Goal: Transaction & Acquisition: Book appointment/travel/reservation

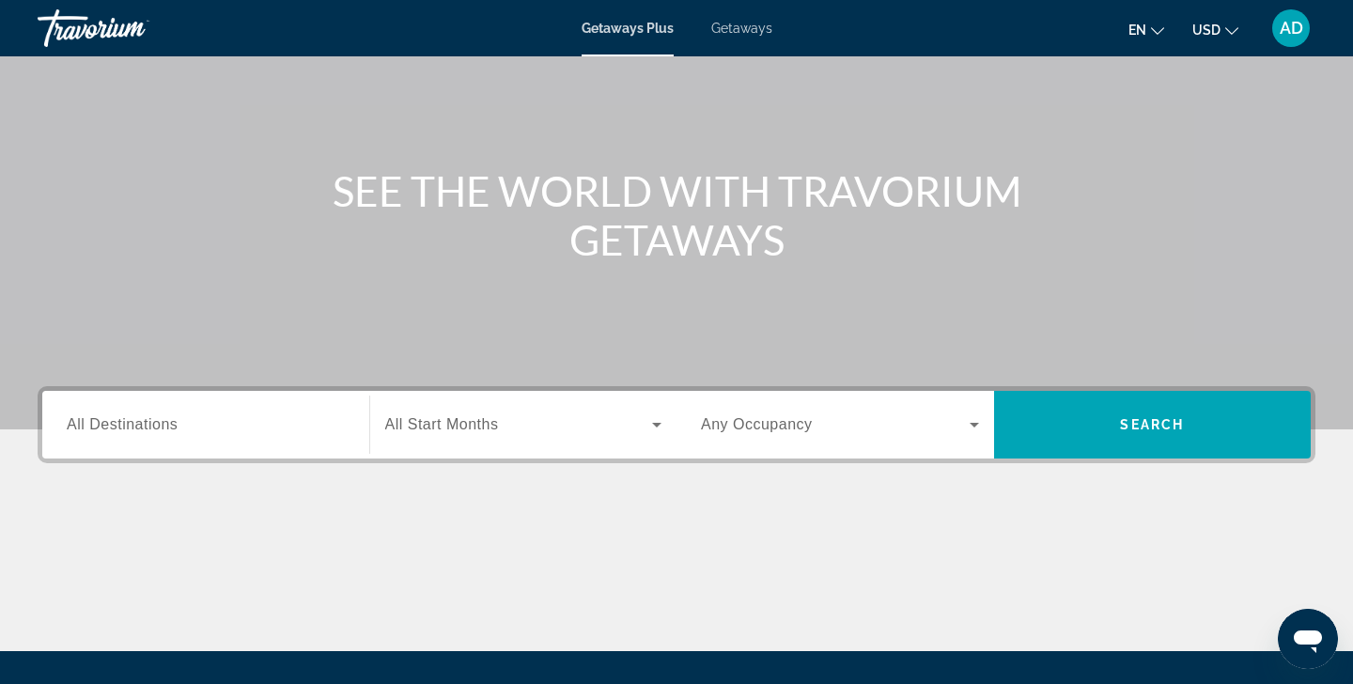
scroll to position [133, 0]
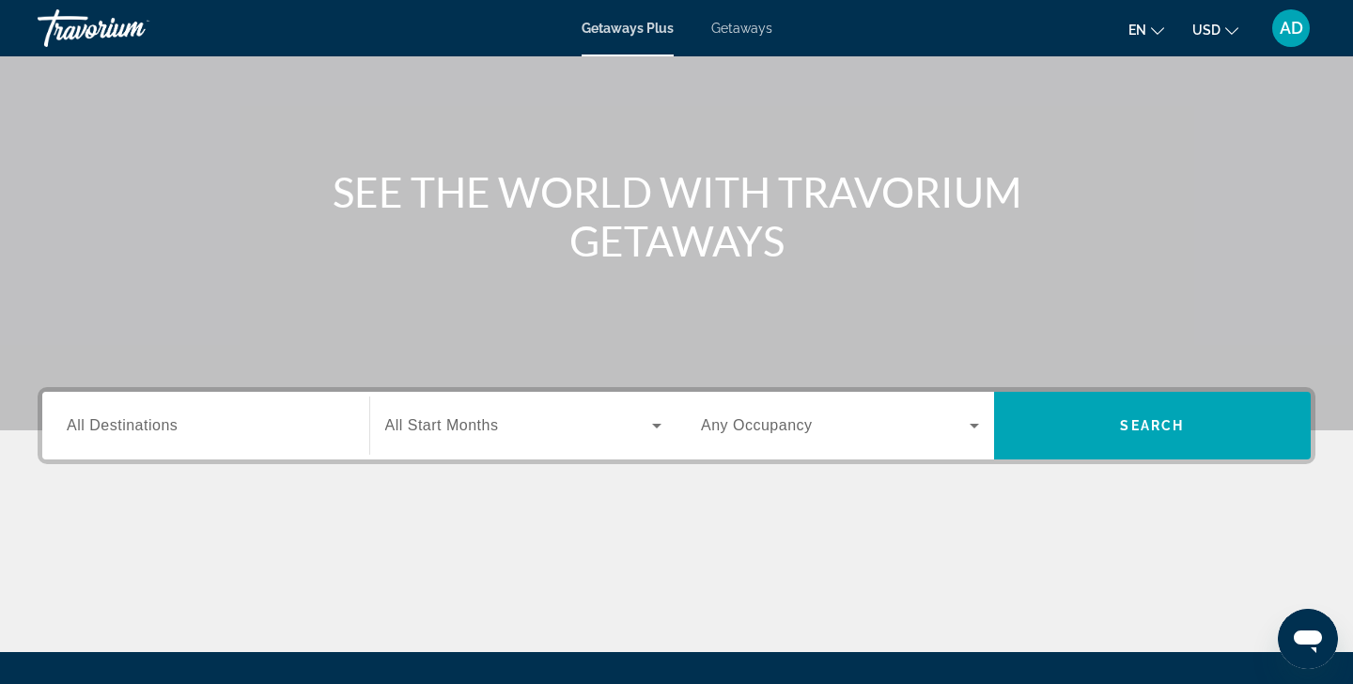
click at [178, 419] on span "All Destinations" at bounding box center [122, 425] width 111 height 16
click at [178, 419] on input "Destination All Destinations" at bounding box center [206, 426] width 278 height 23
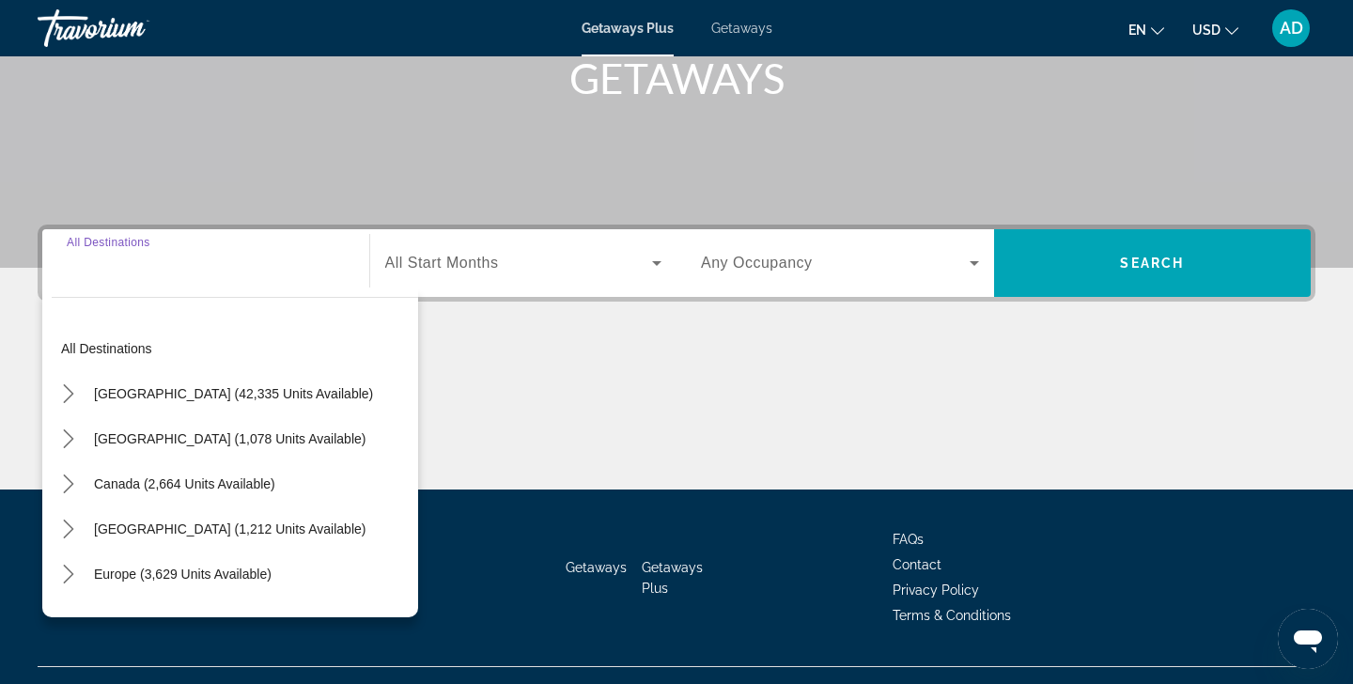
scroll to position [332, 0]
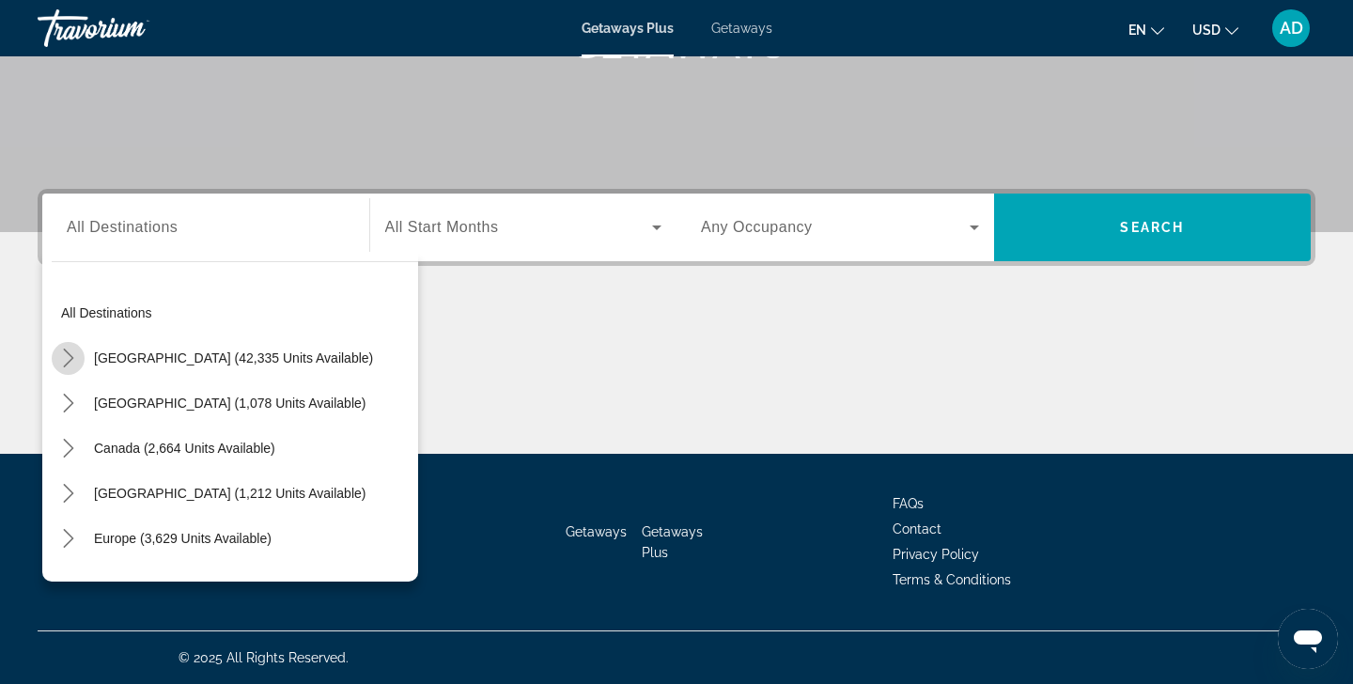
click at [70, 361] on icon "Toggle United States (42,335 units available) submenu" at bounding box center [68, 358] width 10 height 19
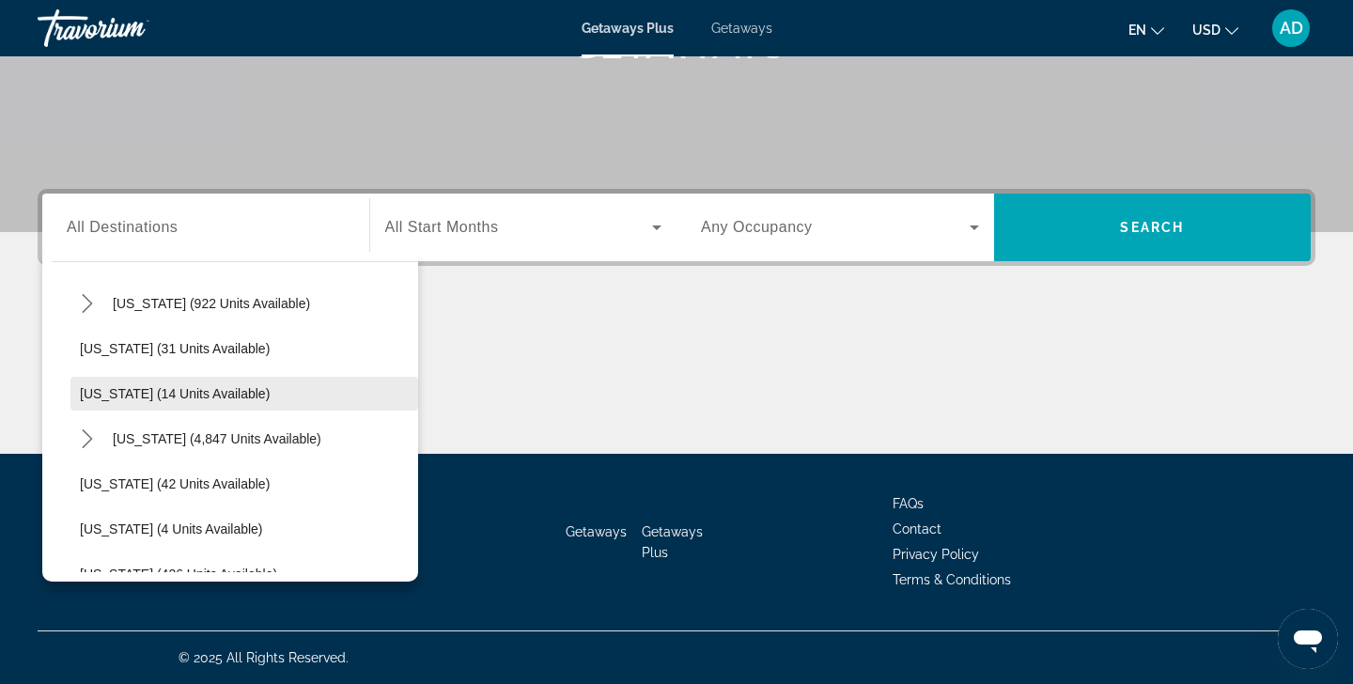
scroll to position [238, 0]
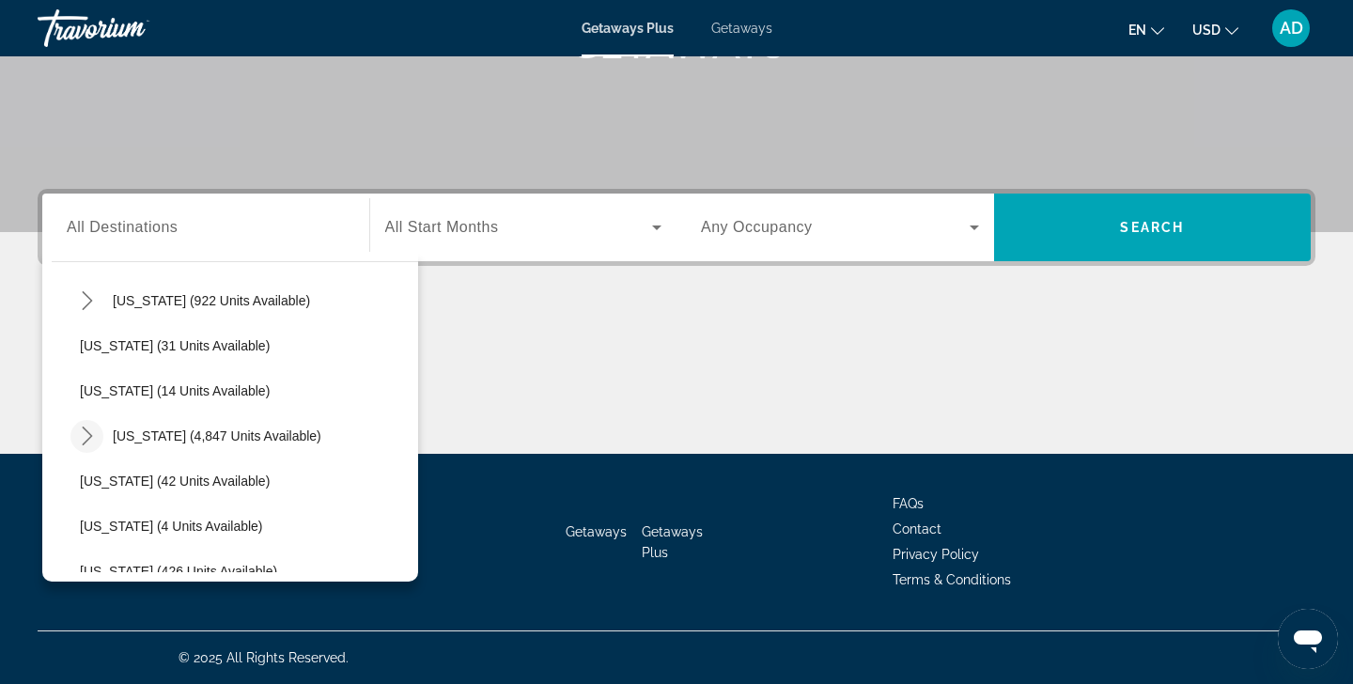
click at [88, 436] on icon "Toggle Florida (4,847 units available) submenu" at bounding box center [87, 436] width 19 height 19
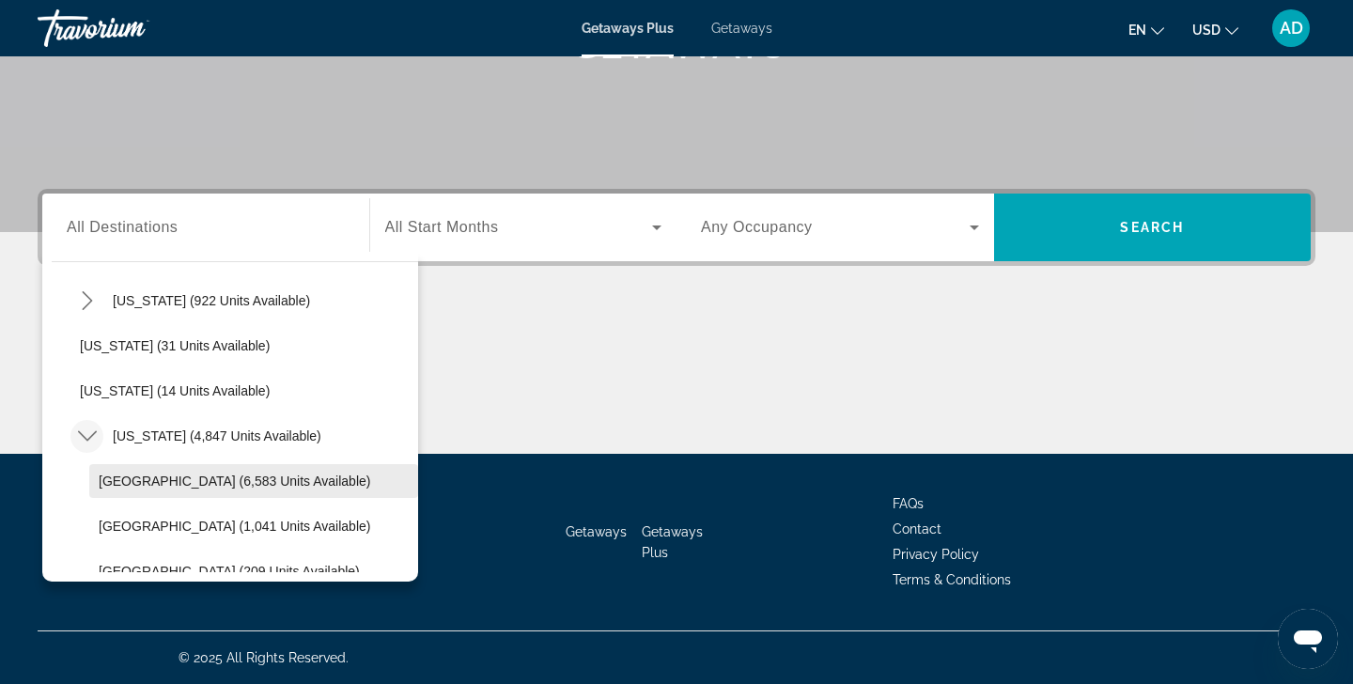
click at [207, 485] on span "Orlando & Disney Area (6,583 units available)" at bounding box center [235, 480] width 272 height 15
type input "**********"
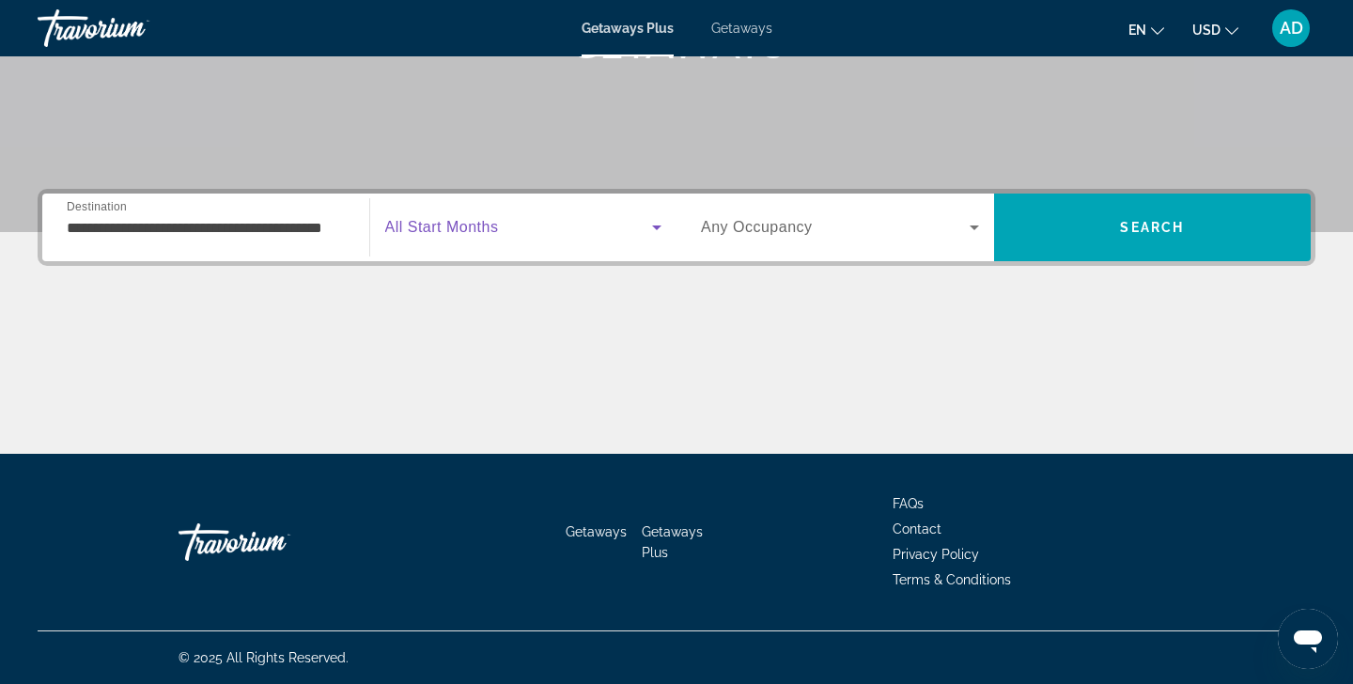
click at [657, 227] on icon "Search widget" at bounding box center [656, 227] width 9 height 5
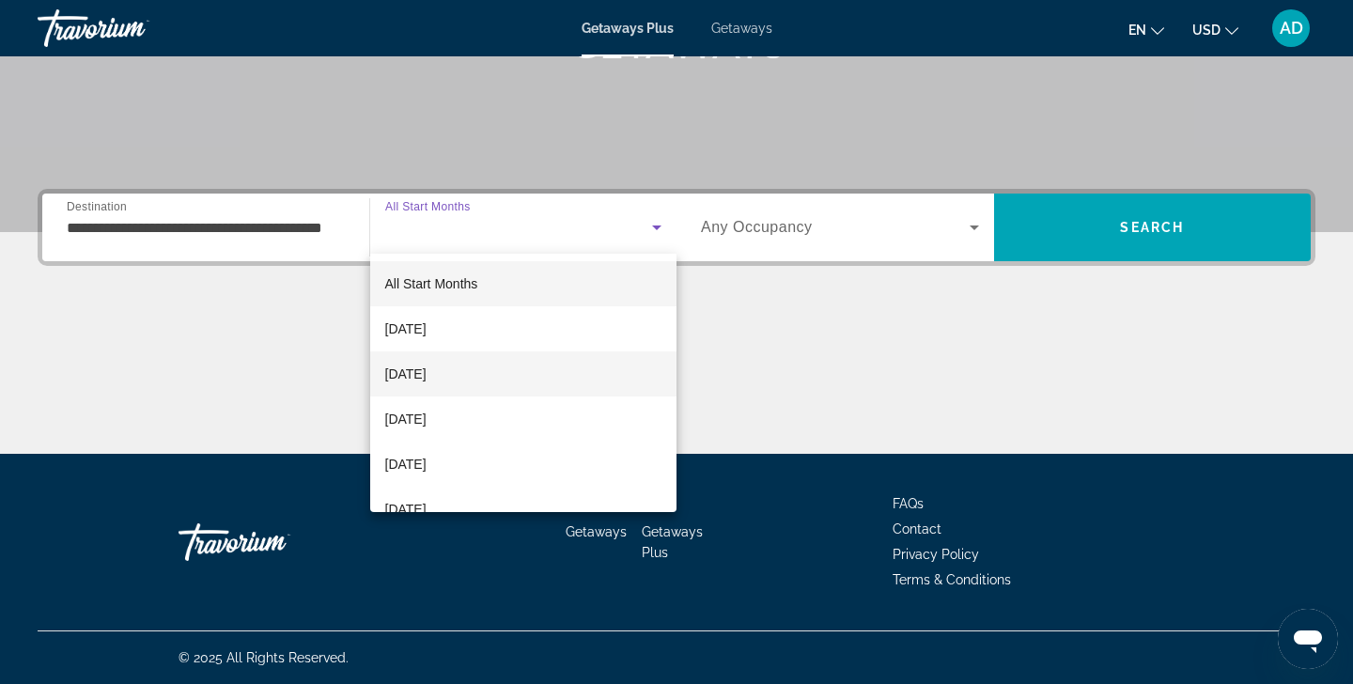
click at [501, 379] on mat-option "November 2025" at bounding box center [523, 373] width 307 height 45
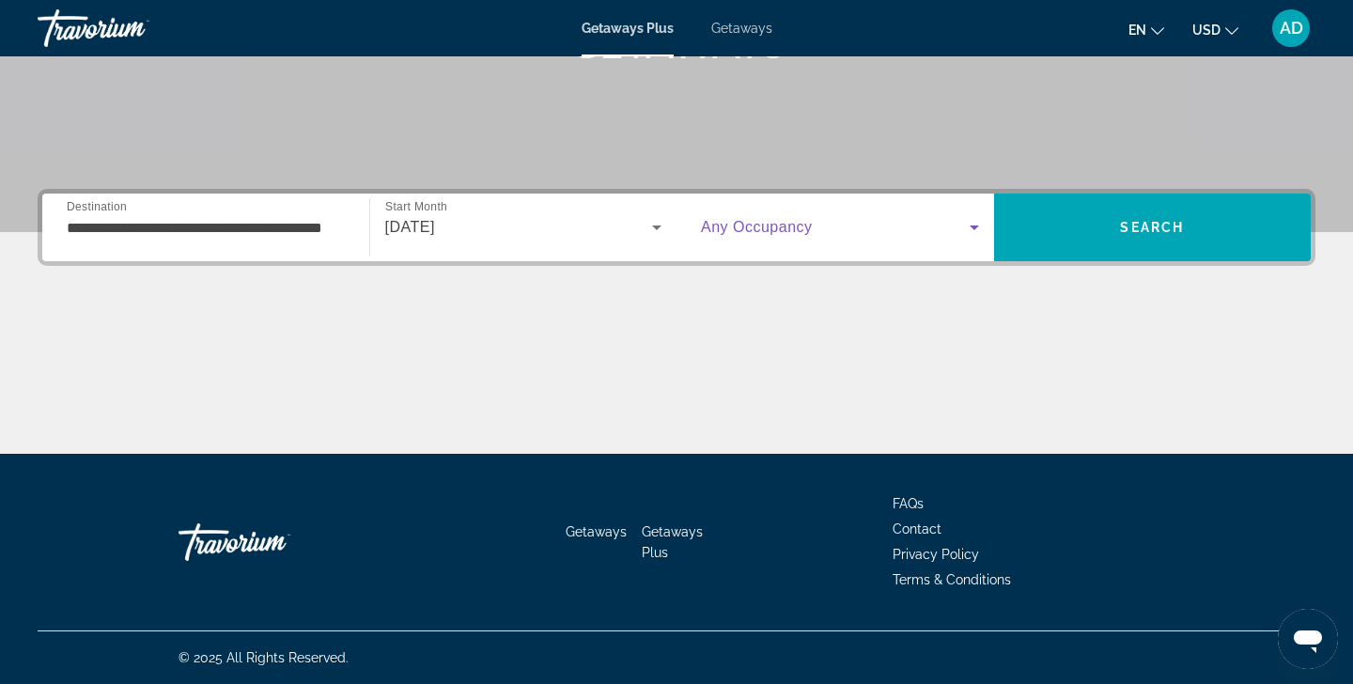
click at [975, 226] on icon "Search widget" at bounding box center [974, 227] width 9 height 5
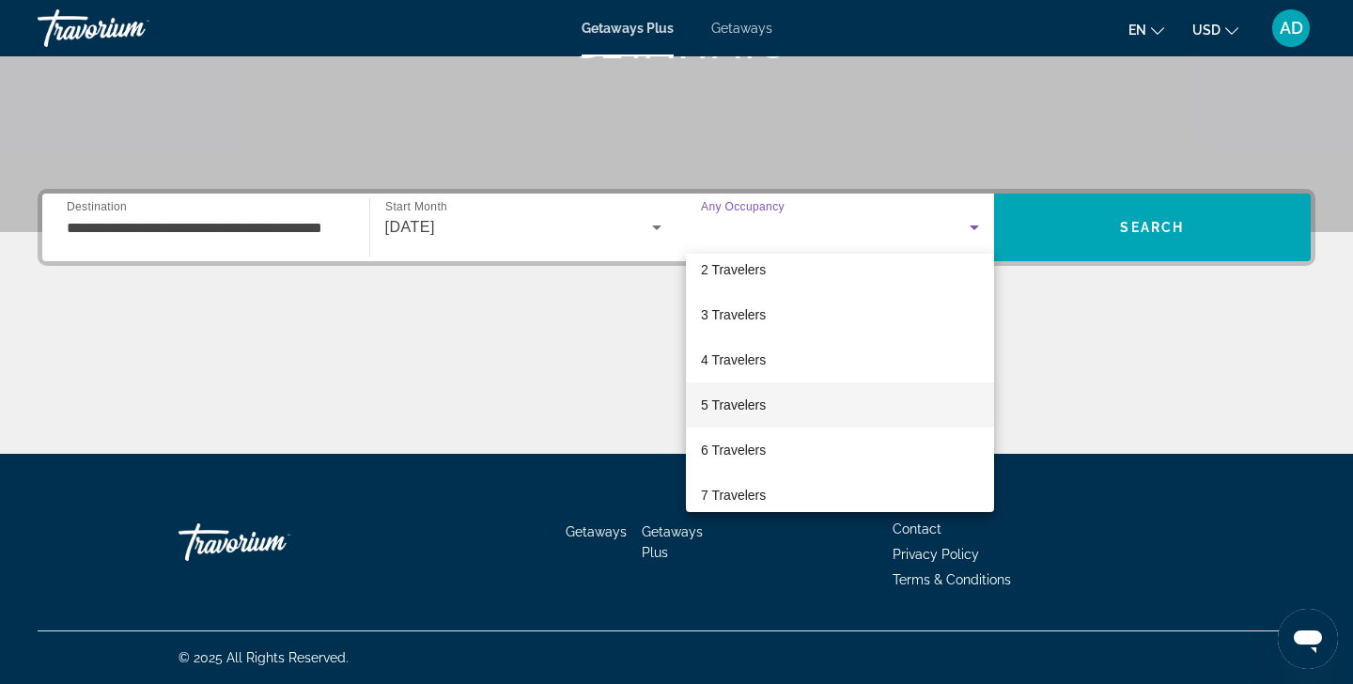
scroll to position [61, 0]
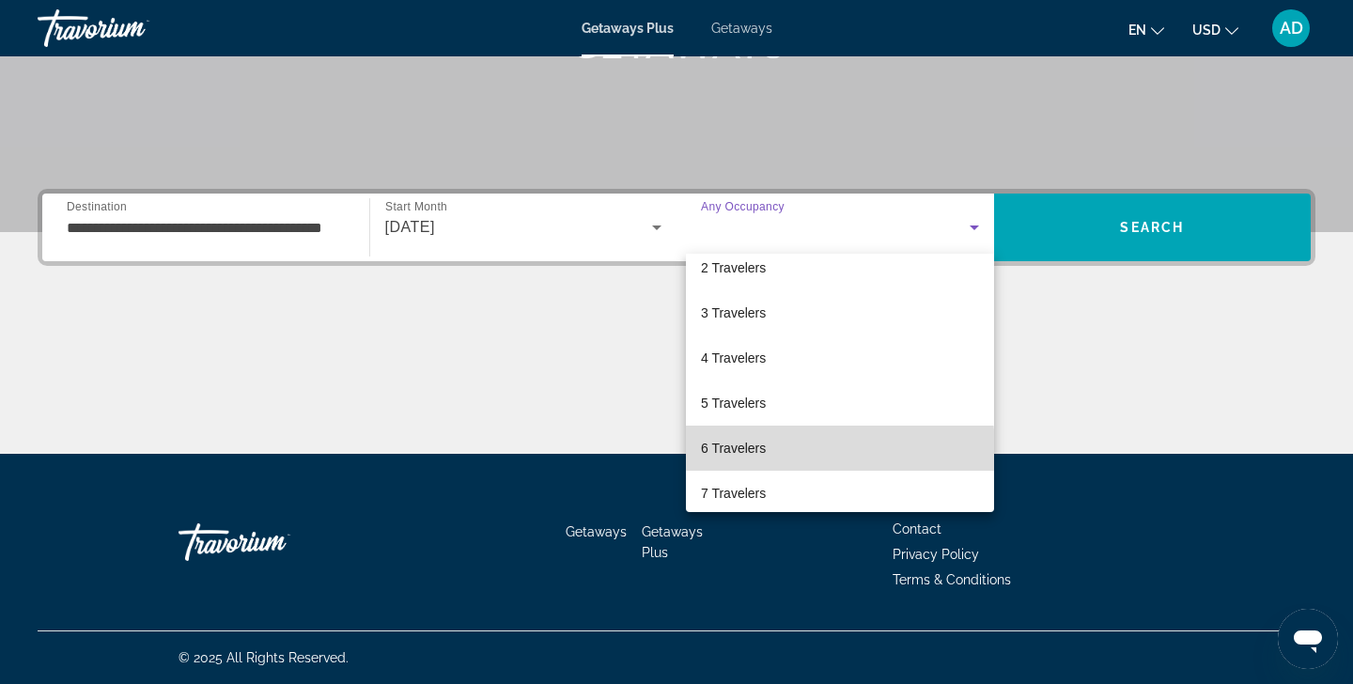
click at [776, 451] on mat-option "6 Travelers" at bounding box center [840, 448] width 308 height 45
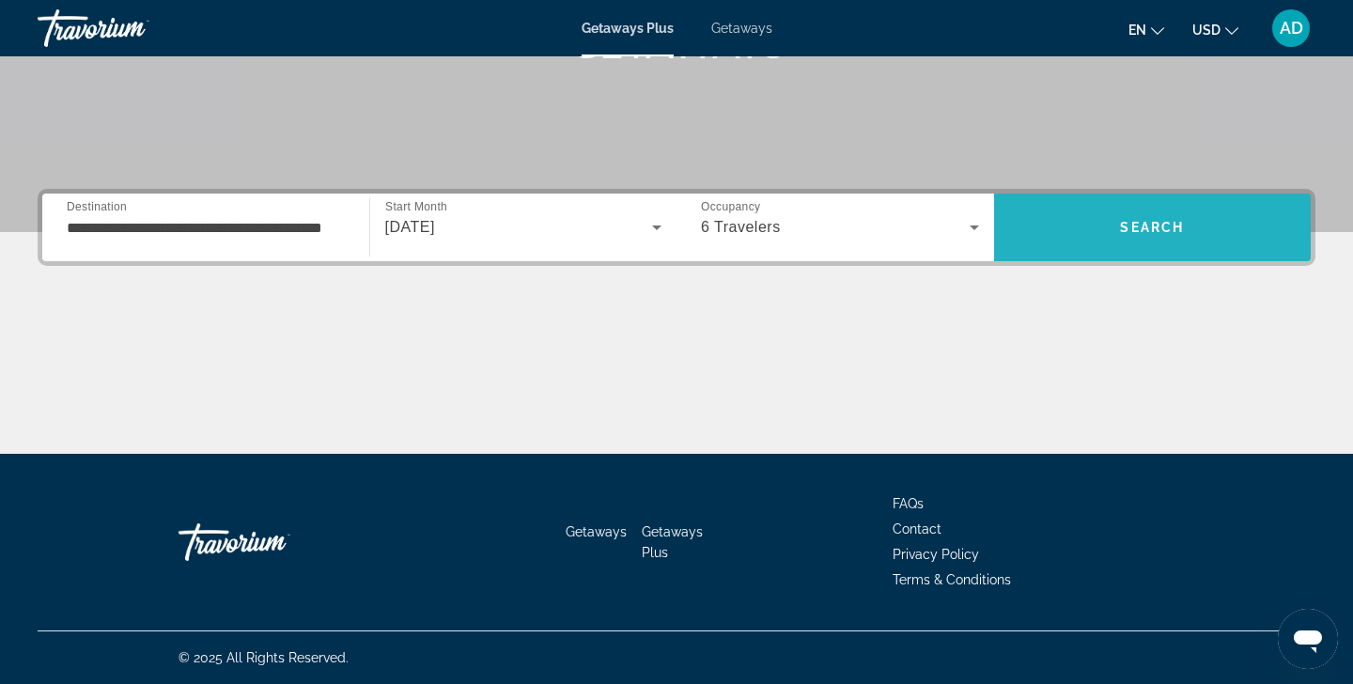
click at [1175, 231] on span "Search" at bounding box center [1152, 227] width 64 height 15
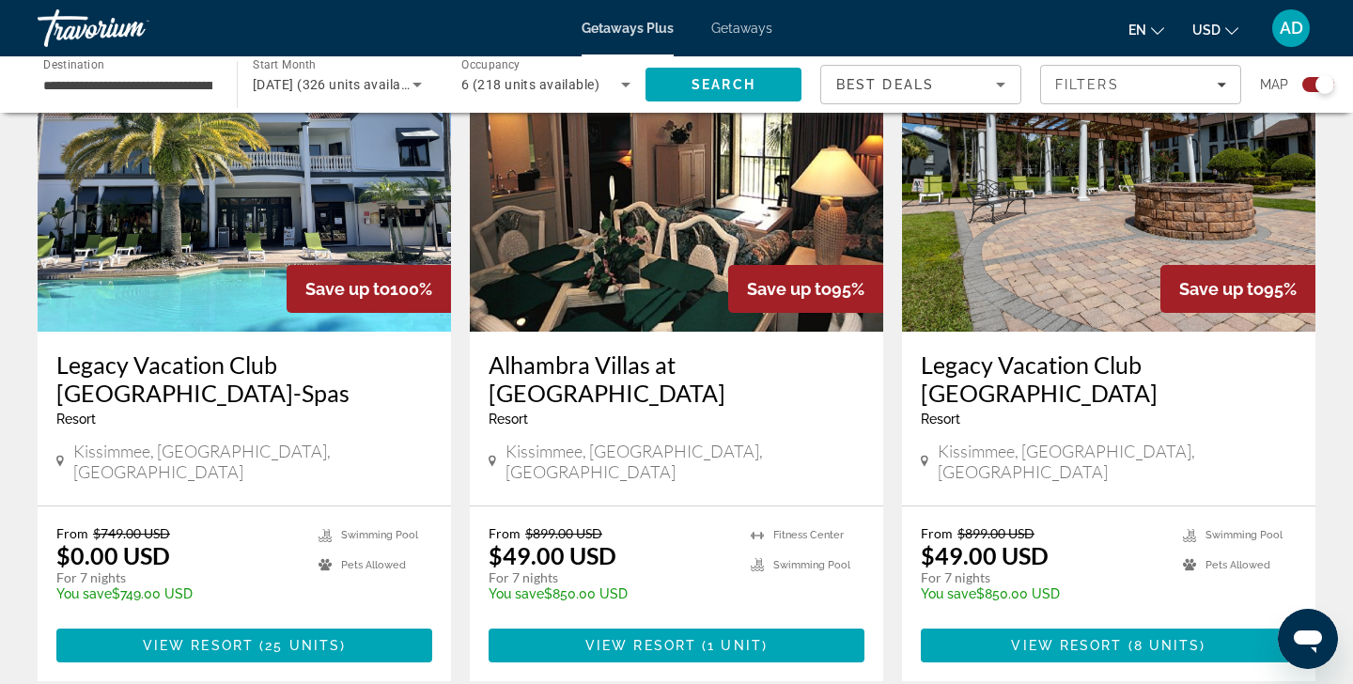
scroll to position [723, 0]
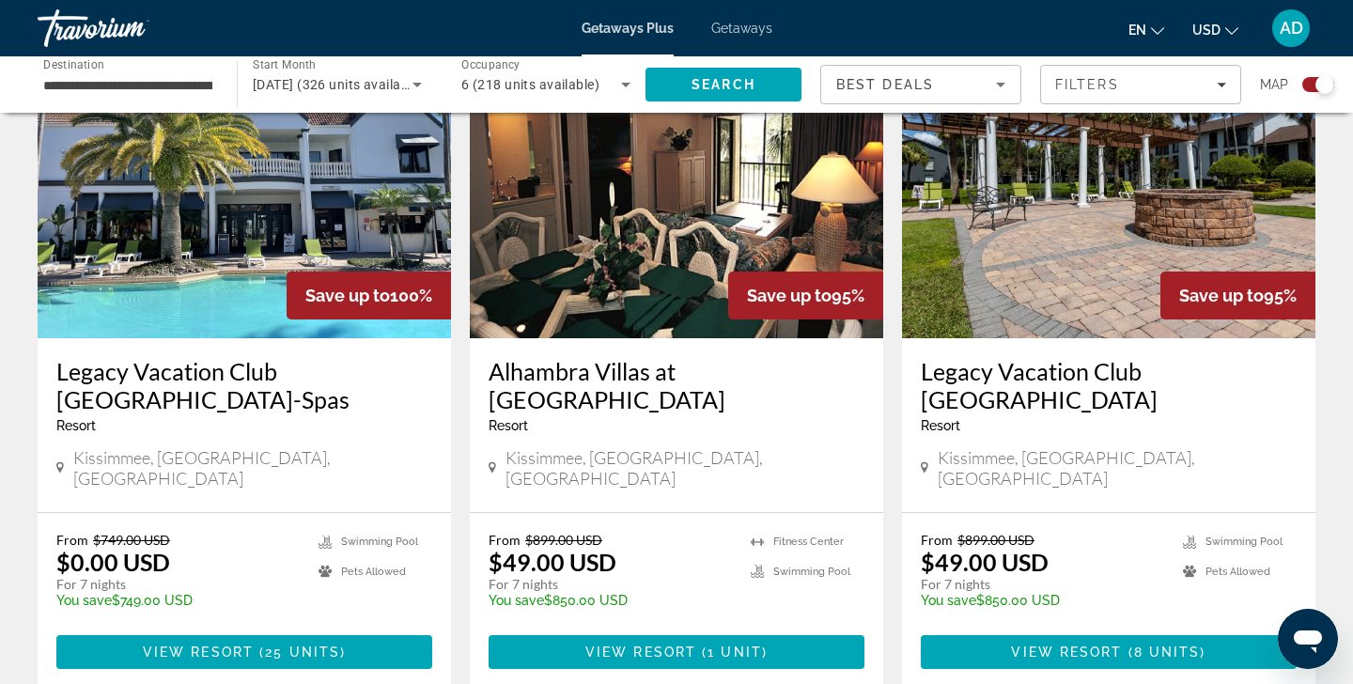
click at [82, 576] on p "For 7 nights" at bounding box center [177, 584] width 243 height 17
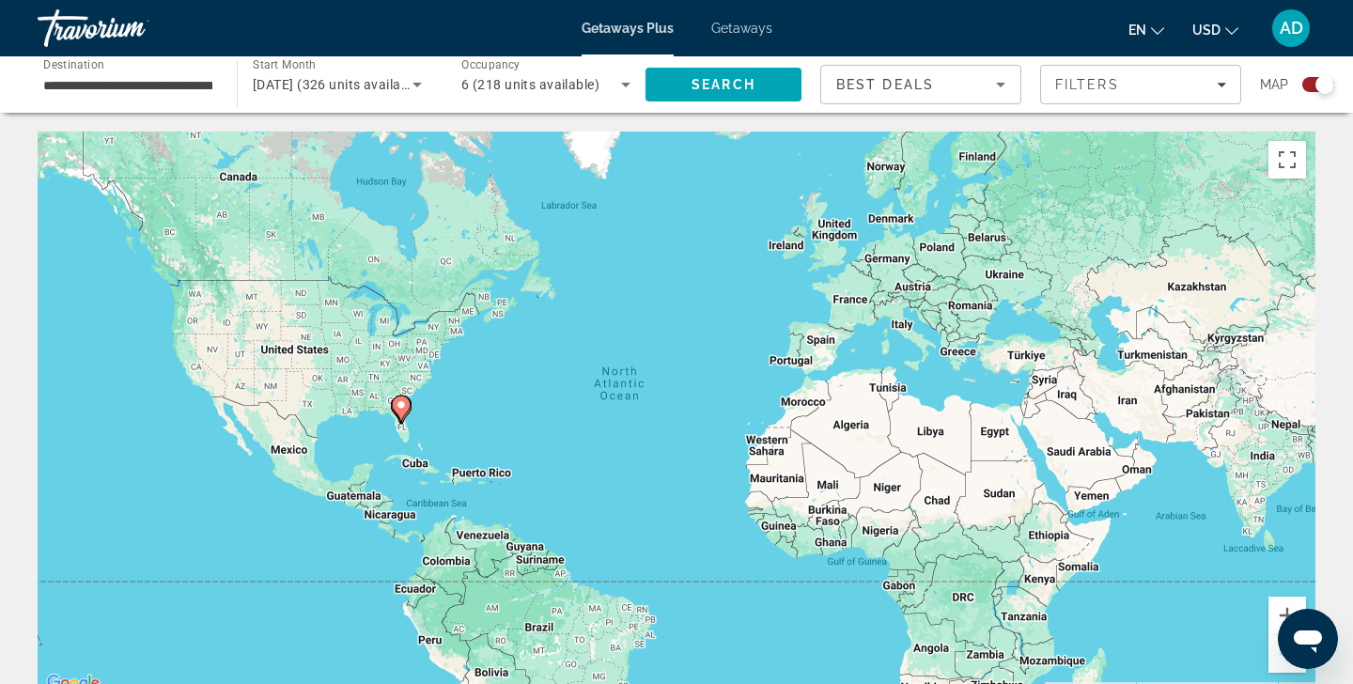
scroll to position [0, 0]
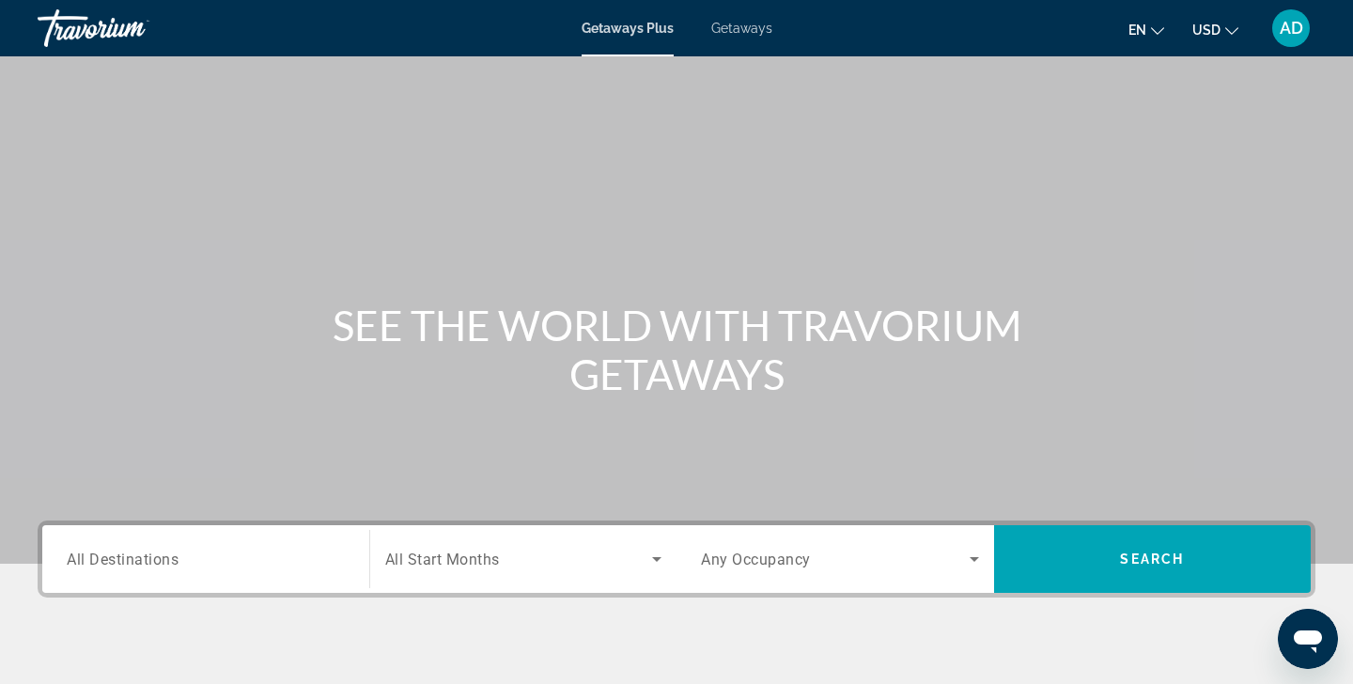
click at [183, 555] on input "Destination All Destinations" at bounding box center [206, 560] width 278 height 23
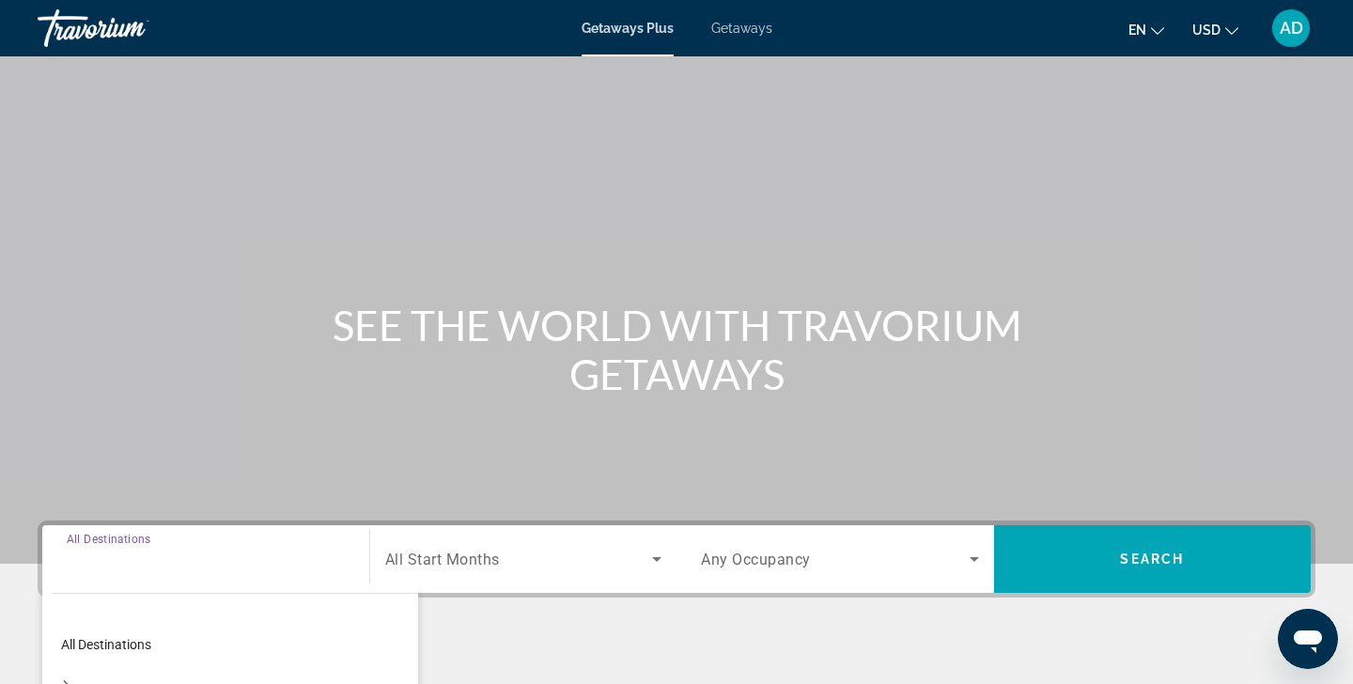
scroll to position [332, 0]
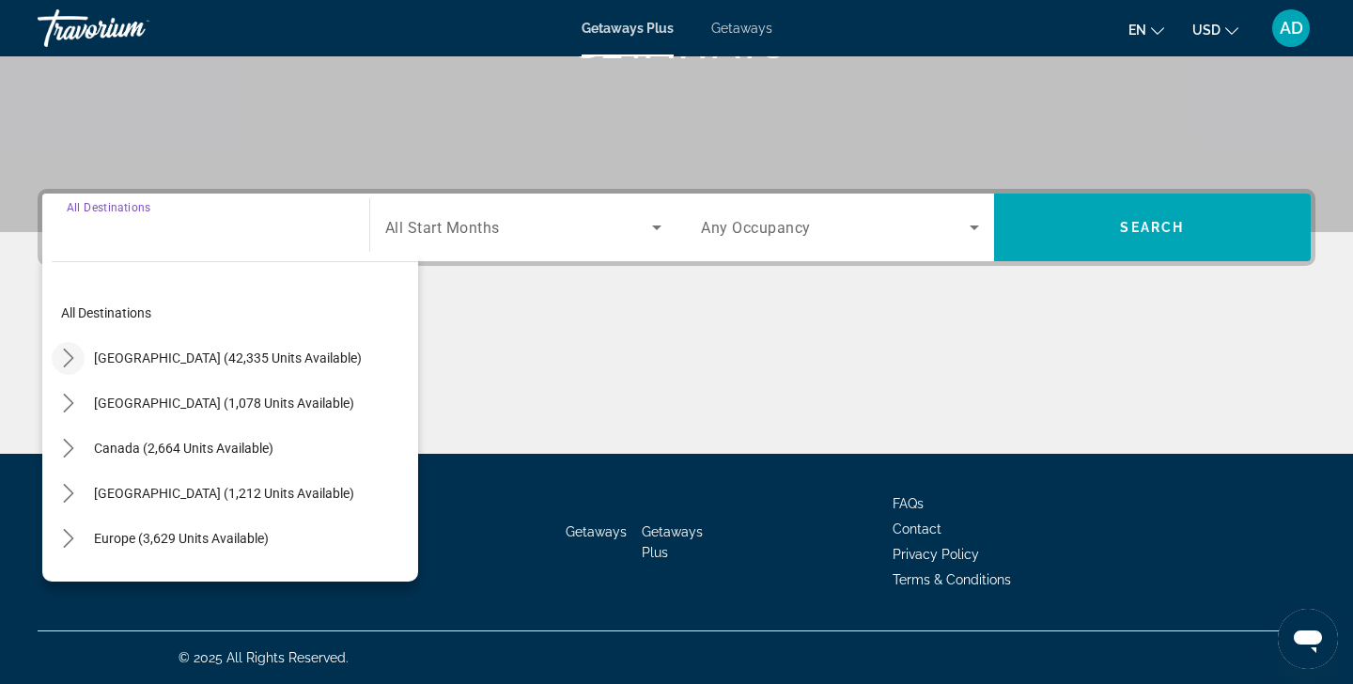
click at [71, 360] on icon "Toggle United States (42,335 units available) submenu" at bounding box center [68, 358] width 10 height 19
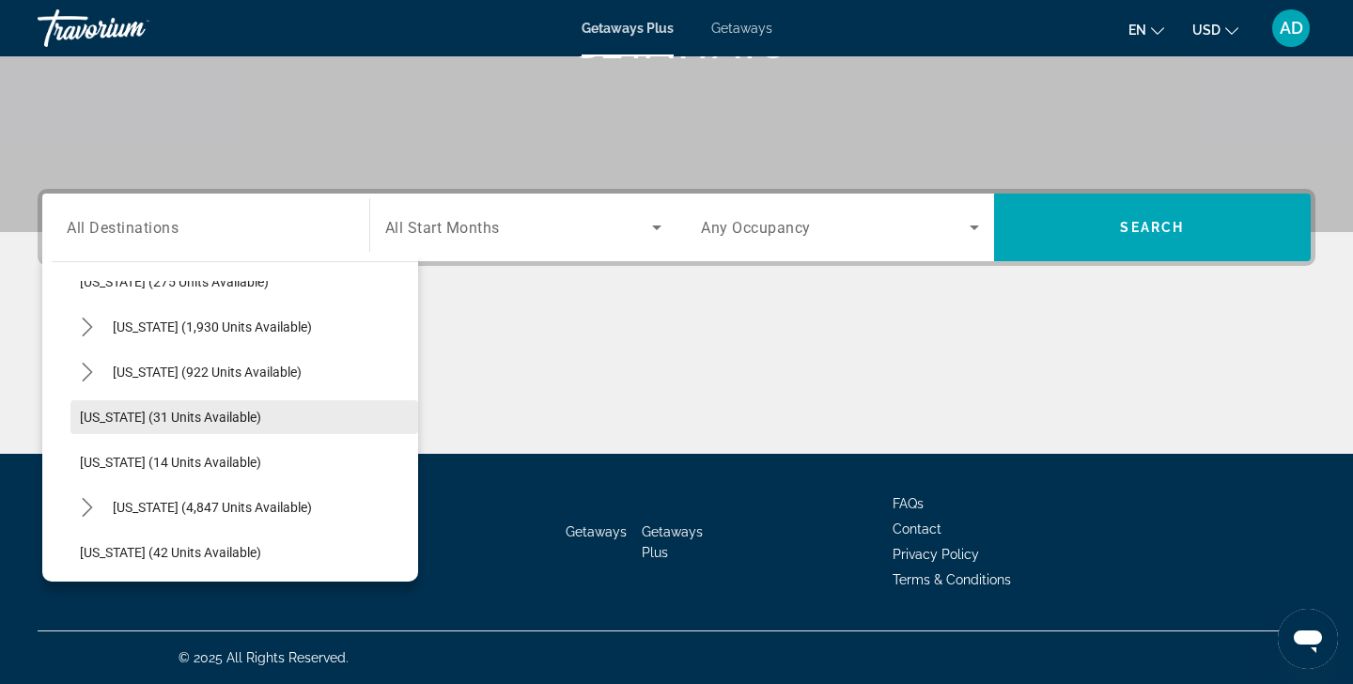
scroll to position [169, 0]
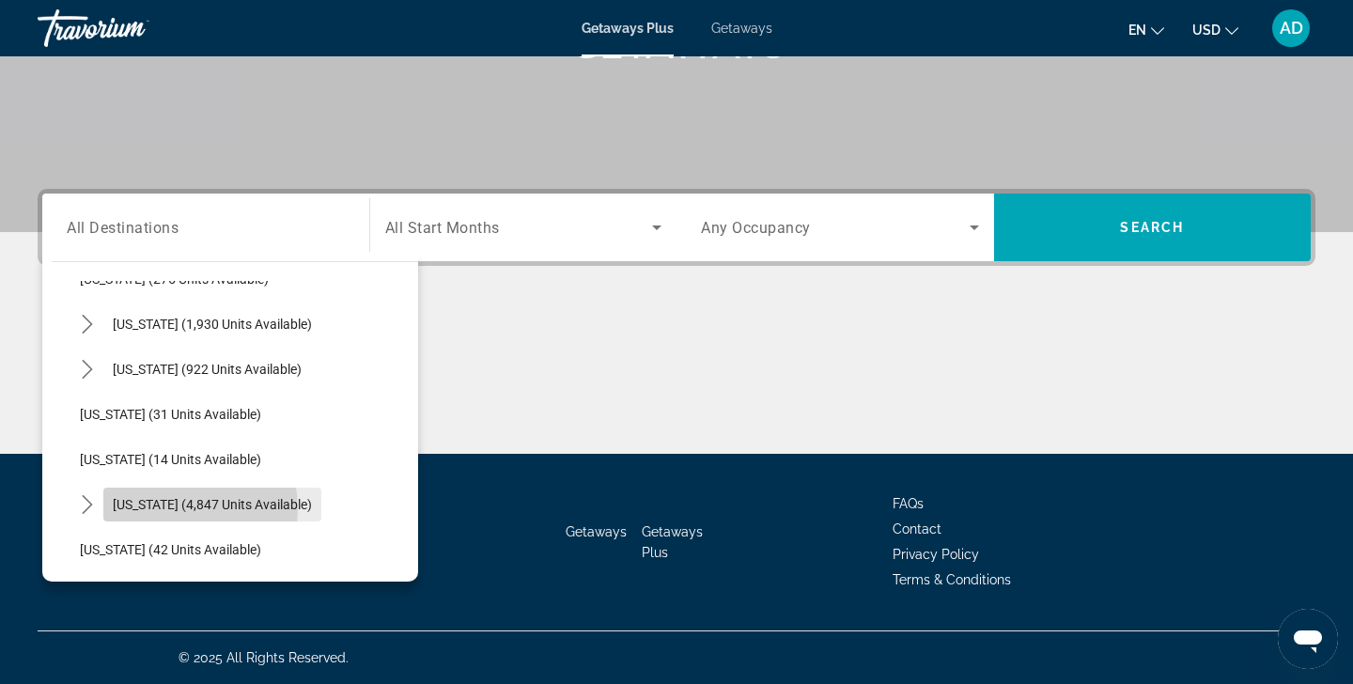
click at [167, 508] on span "Florida (4,847 units available)" at bounding box center [212, 504] width 199 height 15
type input "**********"
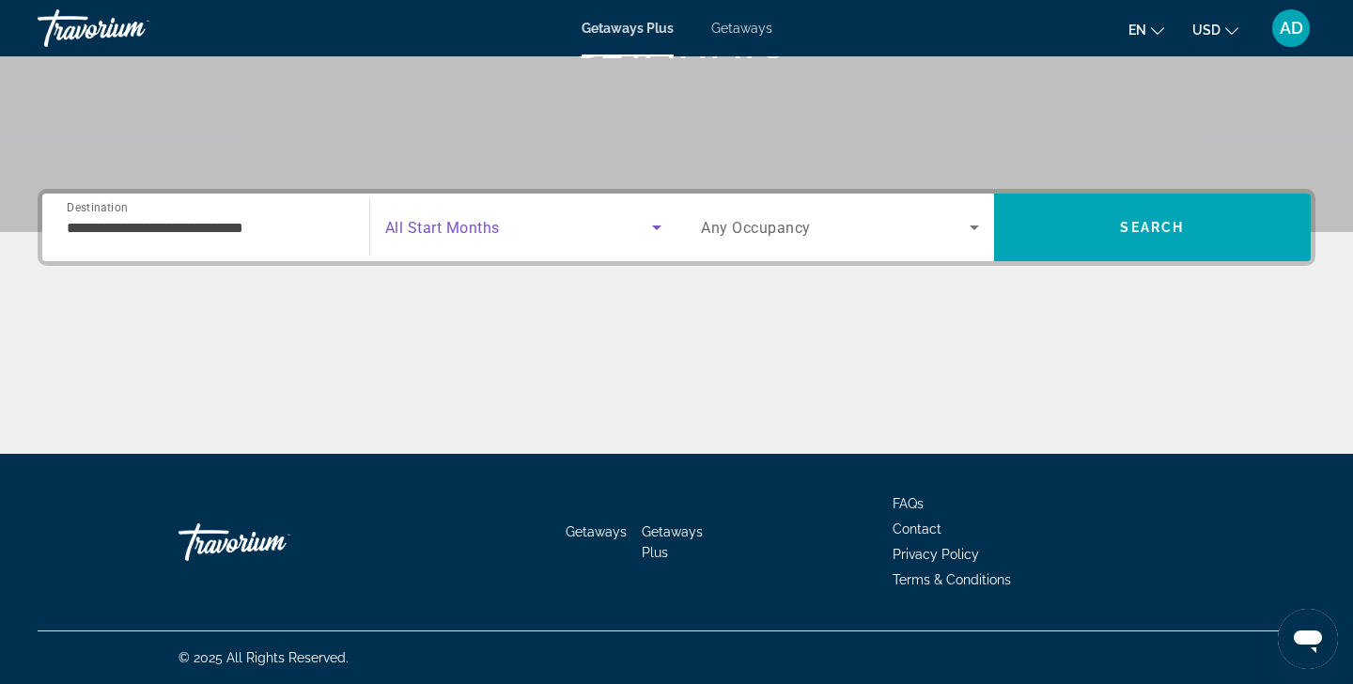
click at [656, 227] on icon "Search widget" at bounding box center [656, 227] width 9 height 5
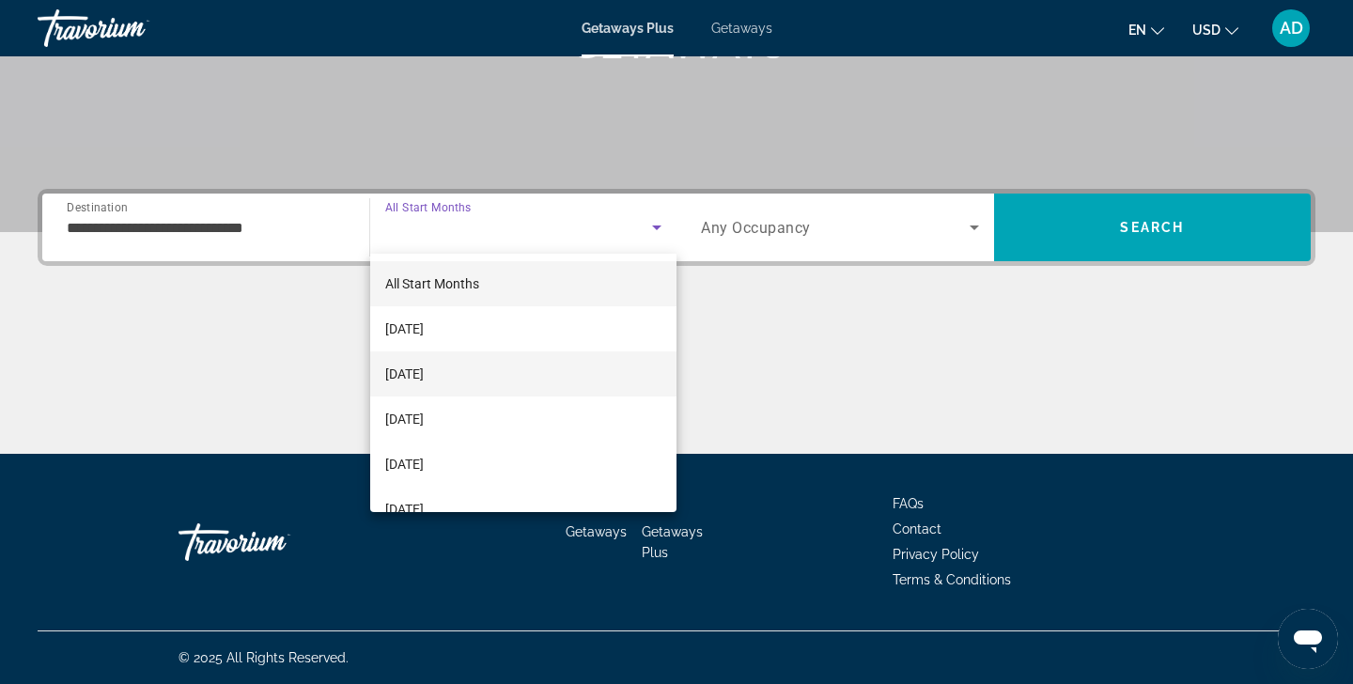
click at [519, 370] on mat-option "November 2025" at bounding box center [523, 373] width 307 height 45
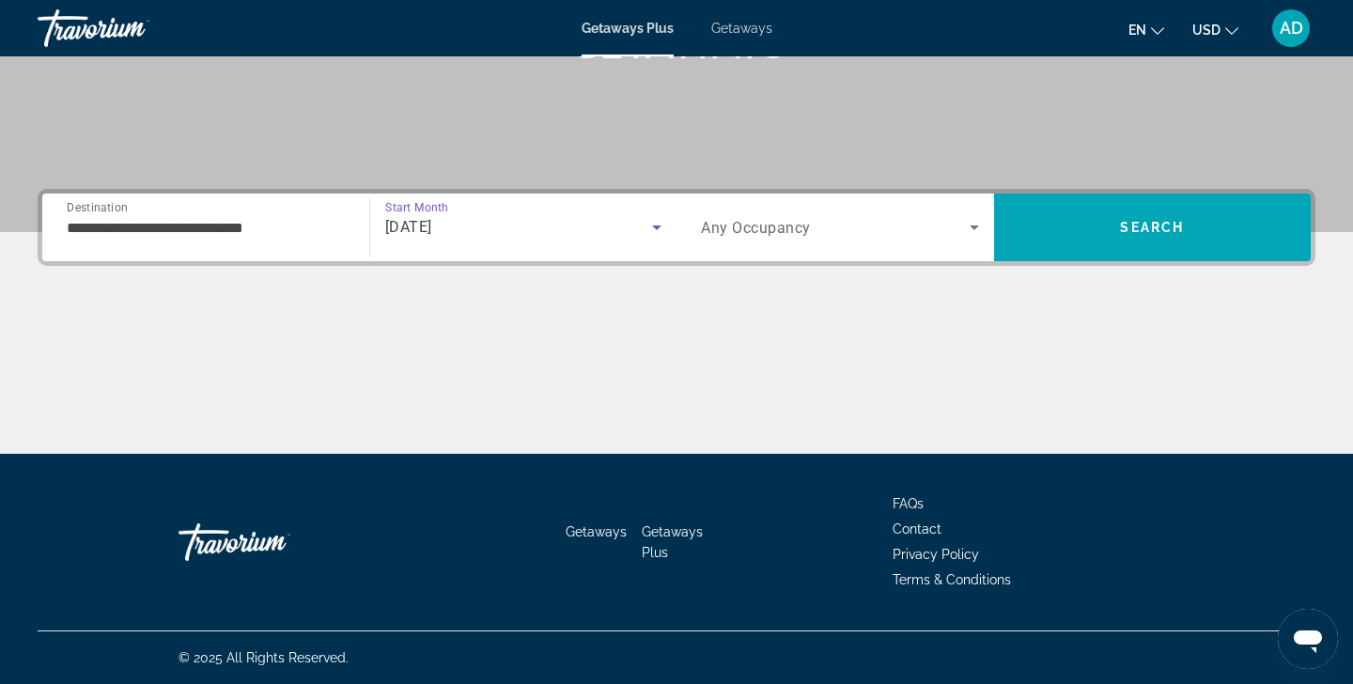
click at [973, 224] on icon "Search widget" at bounding box center [974, 227] width 23 height 23
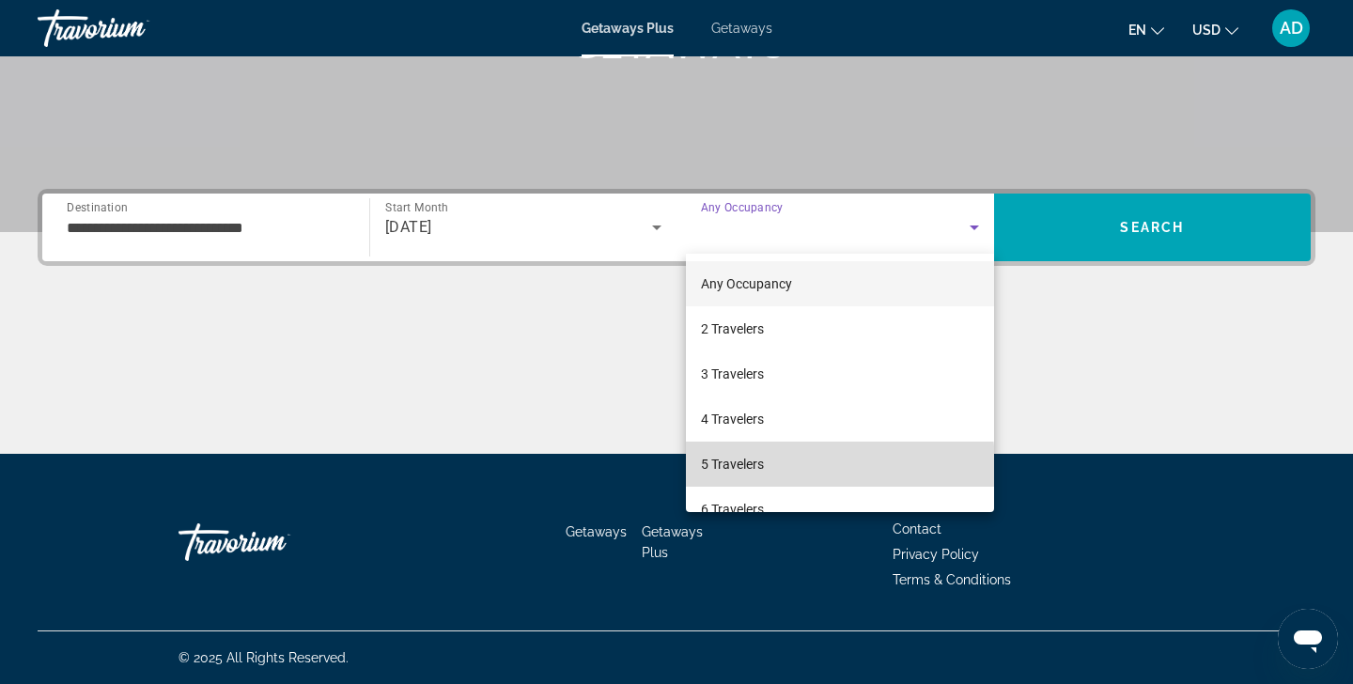
click at [797, 473] on mat-option "5 Travelers" at bounding box center [840, 464] width 308 height 45
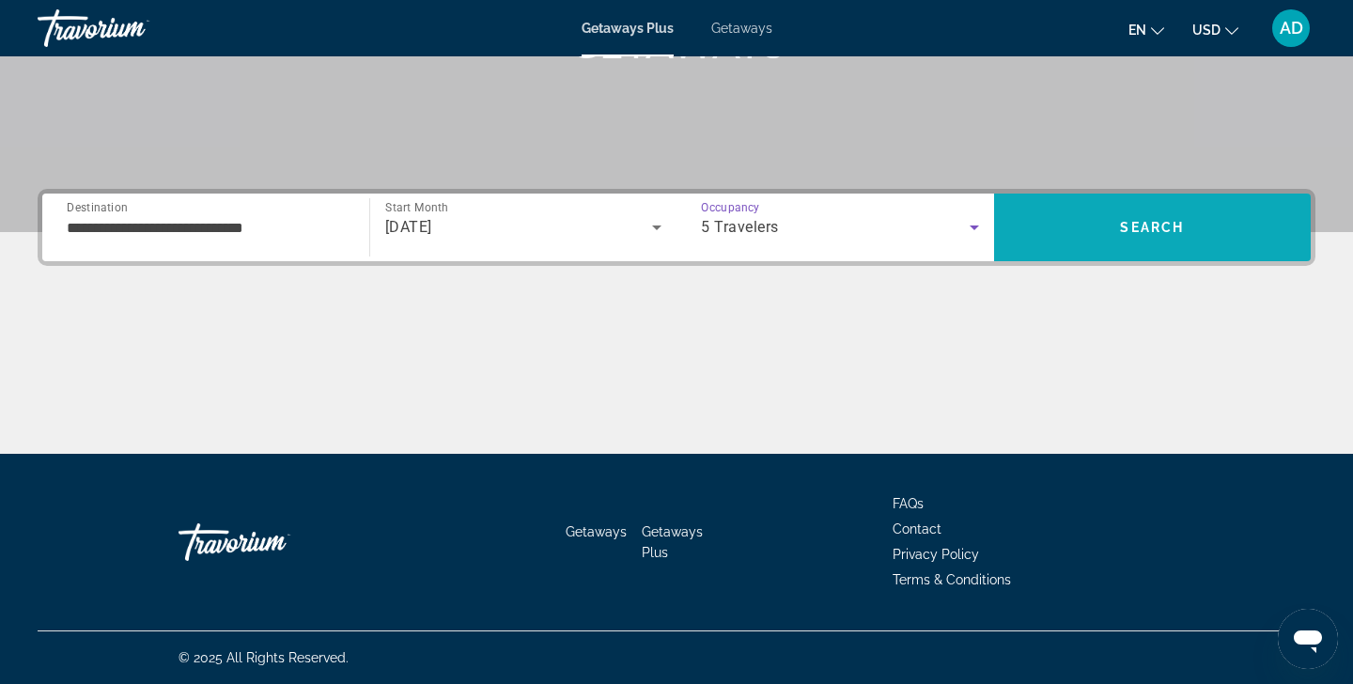
click at [1151, 218] on span "Search" at bounding box center [1153, 227] width 318 height 45
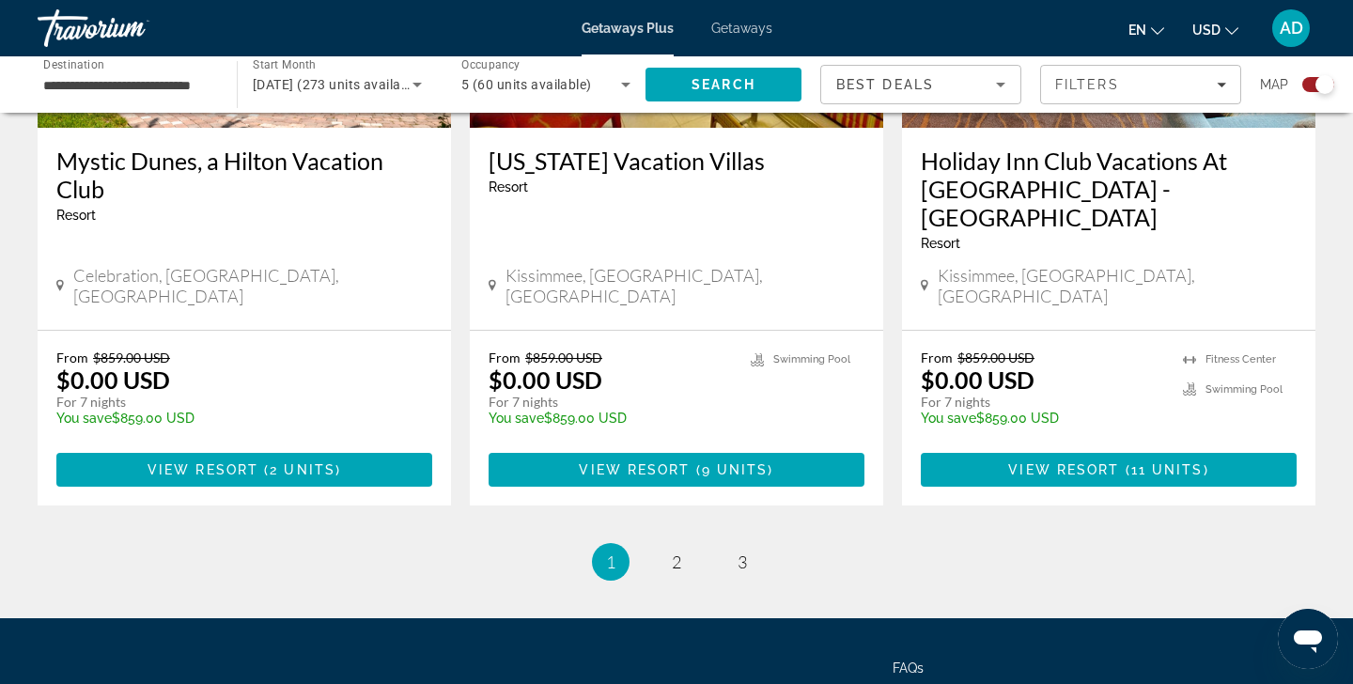
scroll to position [2995, 0]
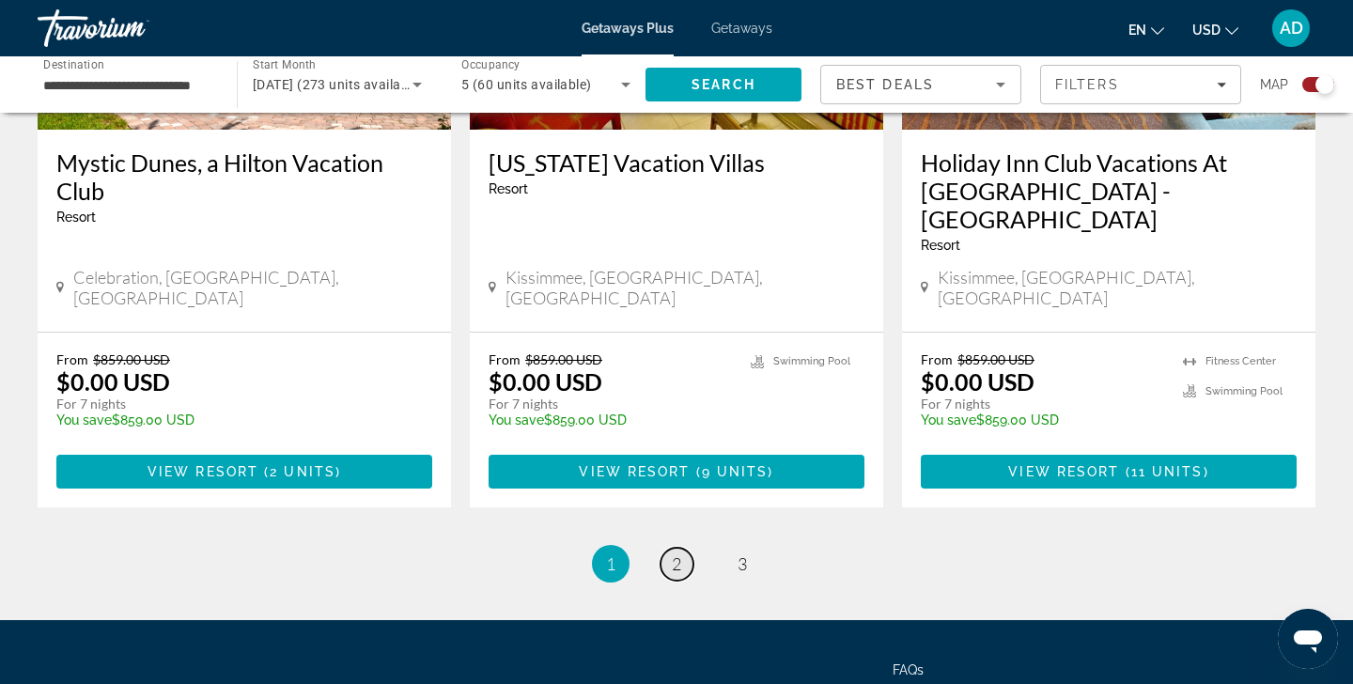
click at [684, 548] on link "page 2" at bounding box center [676, 564] width 33 height 33
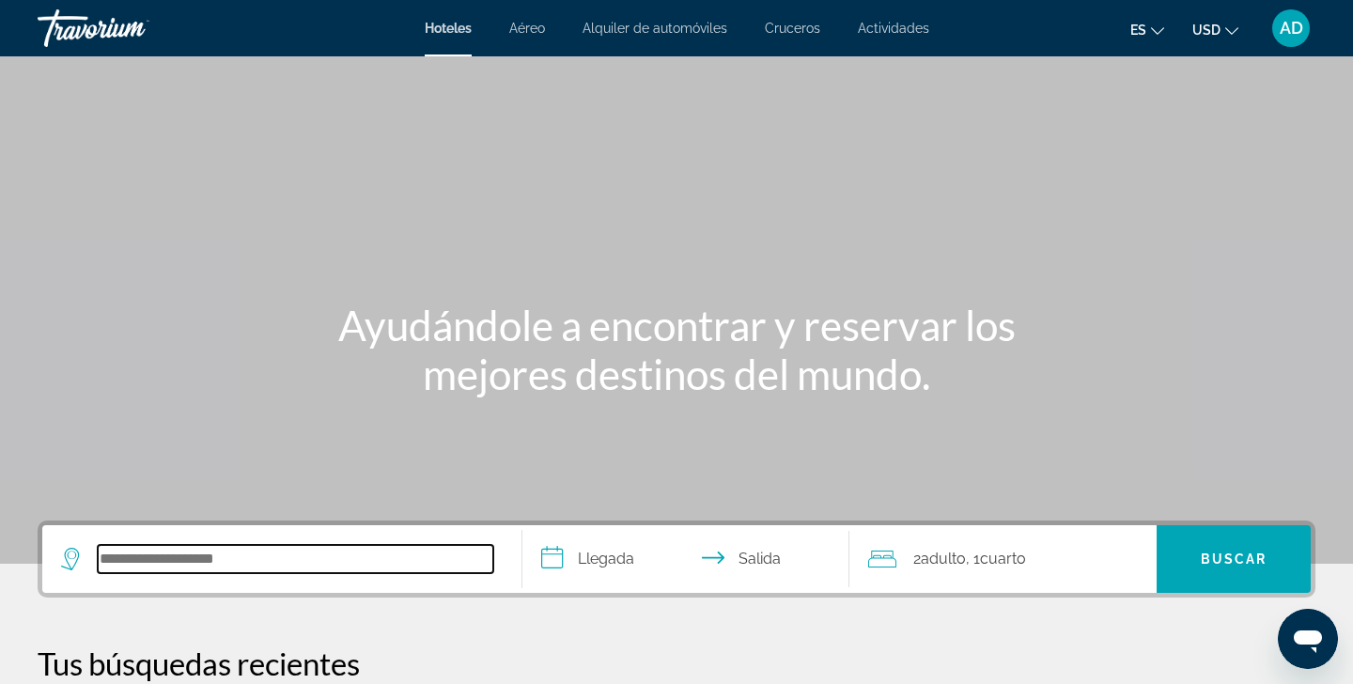
click at [166, 558] on input "Search hotel destination" at bounding box center [296, 559] width 396 height 28
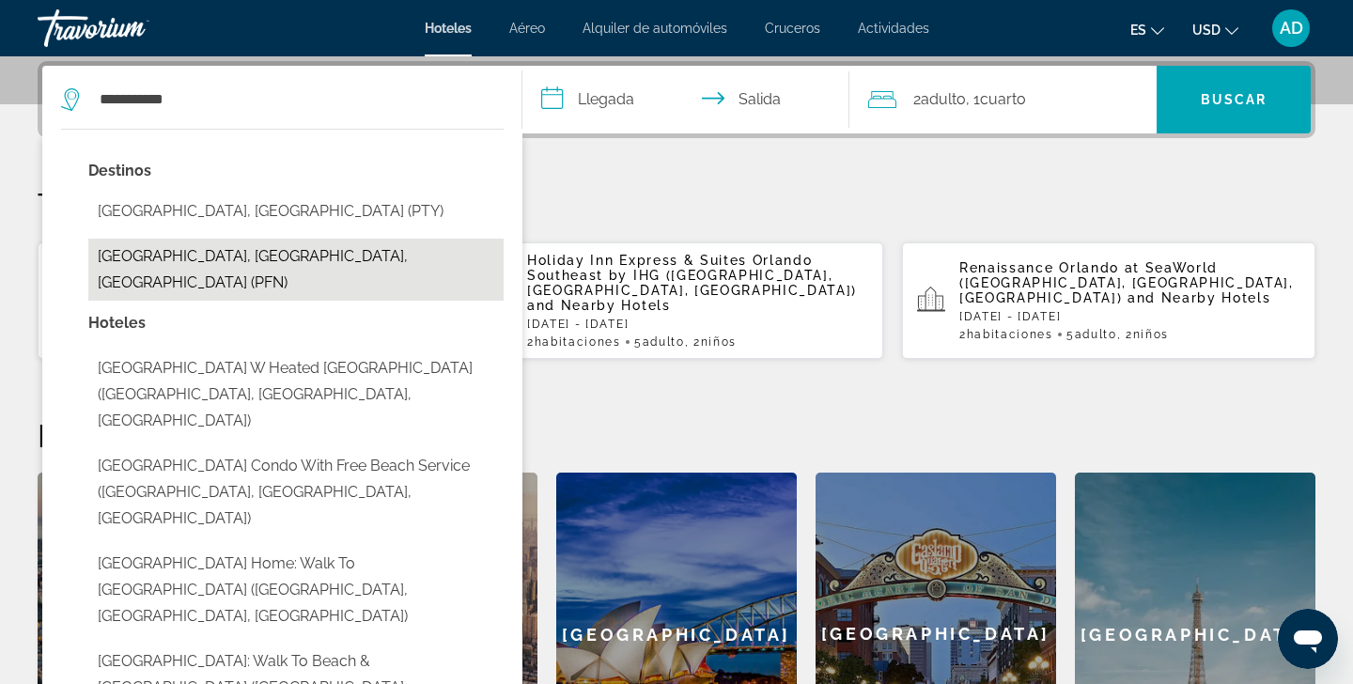
drag, startPoint x: 208, startPoint y: 486, endPoint x: 223, endPoint y: 257, distance: 228.8
click at [223, 257] on button "[GEOGRAPHIC_DATA], [GEOGRAPHIC_DATA], [GEOGRAPHIC_DATA] (PFN)" at bounding box center [295, 270] width 415 height 62
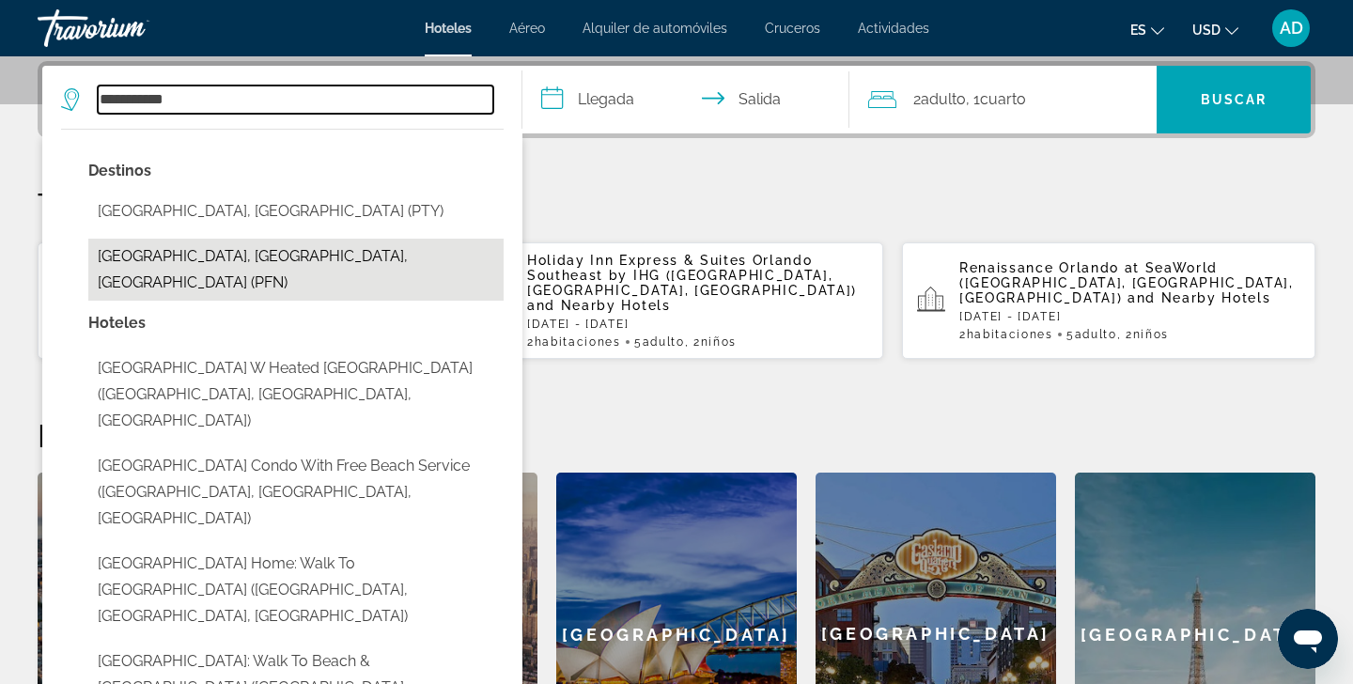
type input "**********"
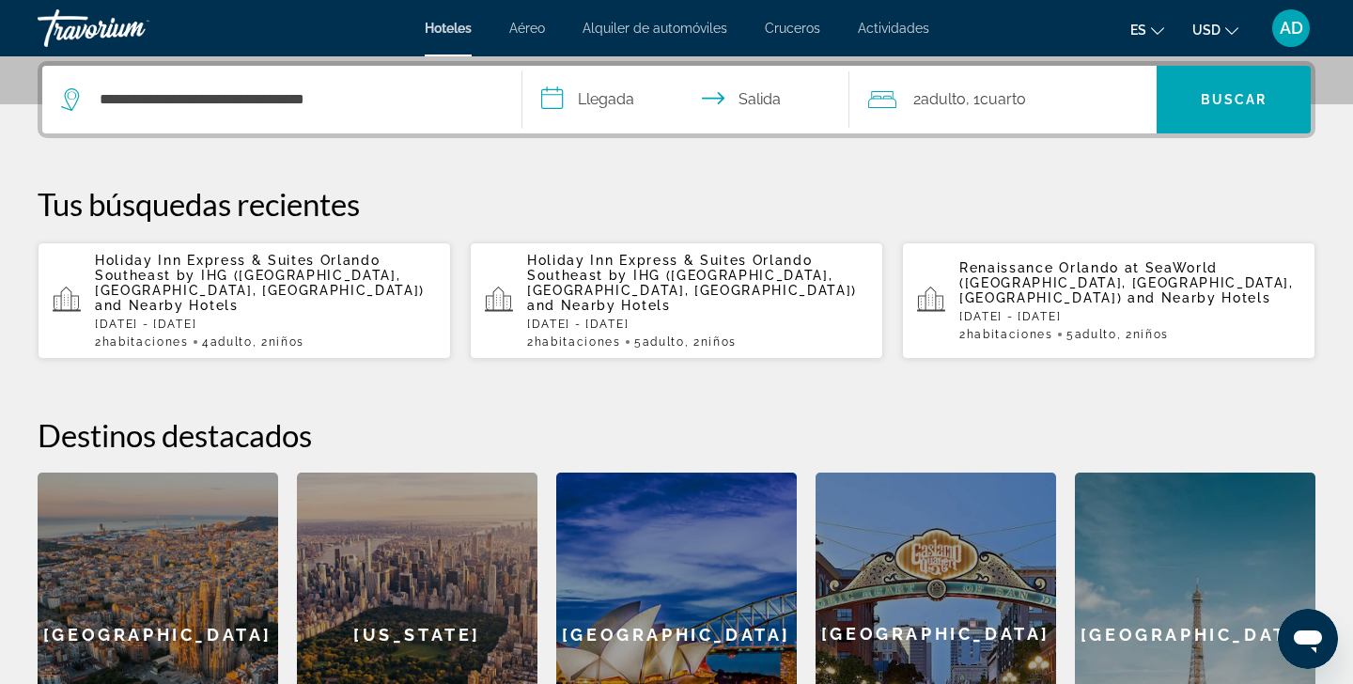
click at [556, 100] on input "**********" at bounding box center [689, 102] width 334 height 73
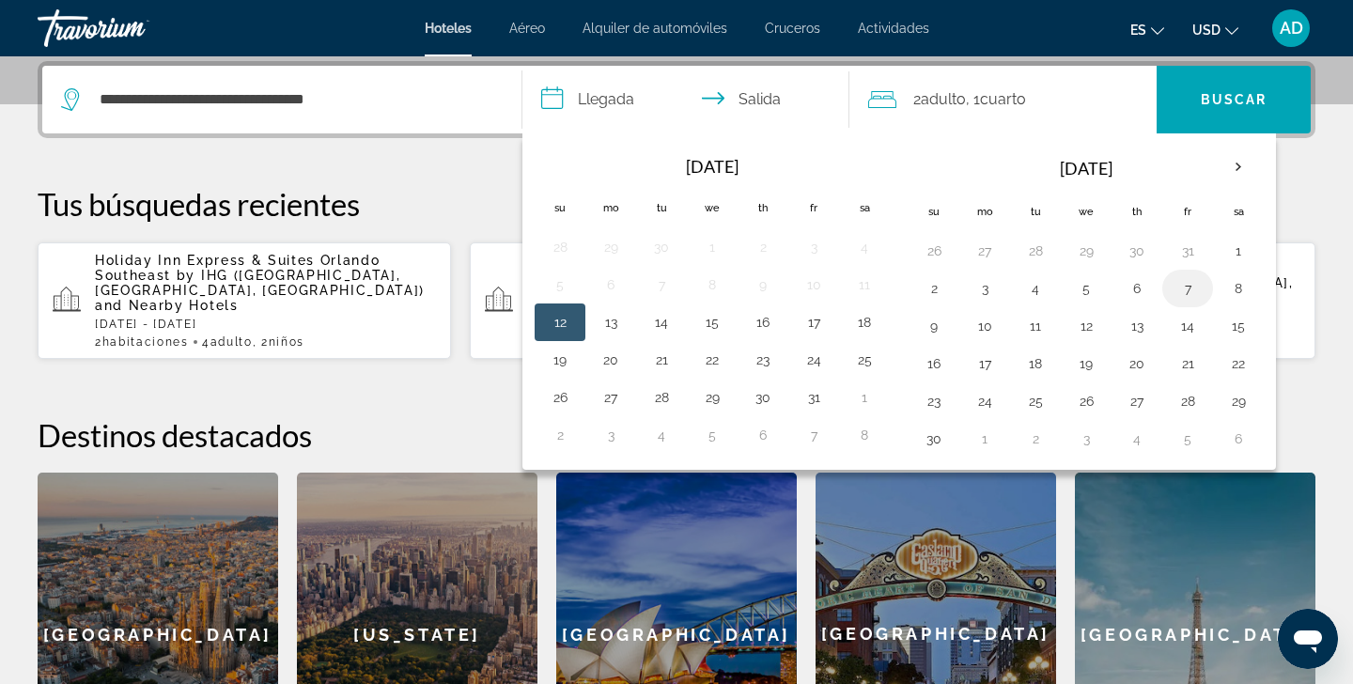
click at [1179, 292] on button "7" at bounding box center [1187, 288] width 30 height 26
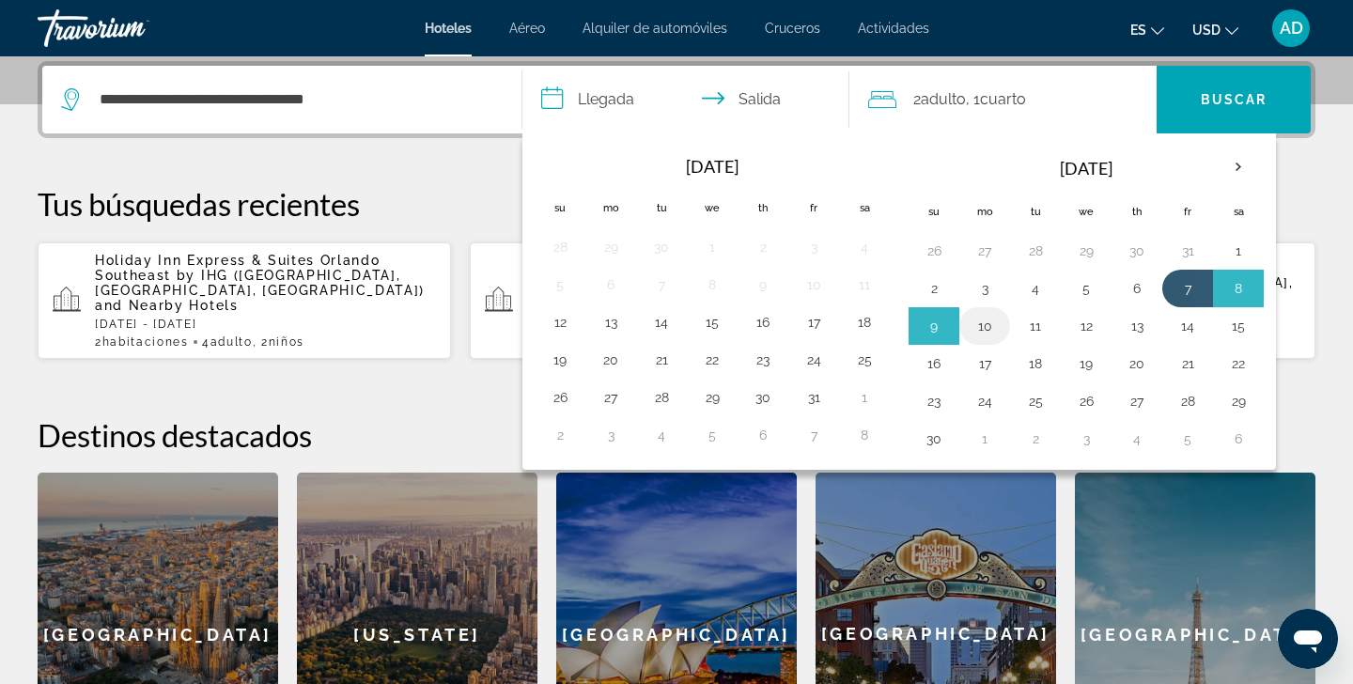
click at [984, 329] on button "10" at bounding box center [985, 326] width 30 height 26
type input "**********"
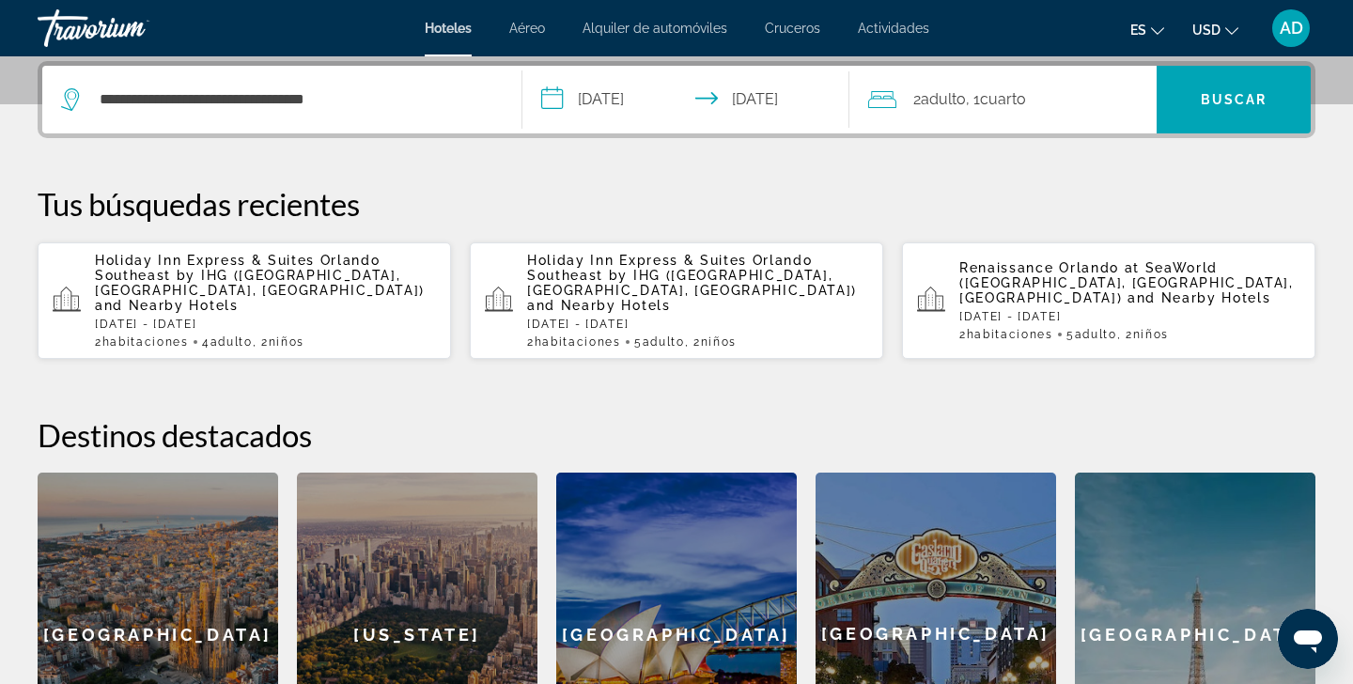
click at [1107, 100] on div "2 Adulto Adulto , 1 Cuarto habitaciones" at bounding box center [1012, 99] width 289 height 26
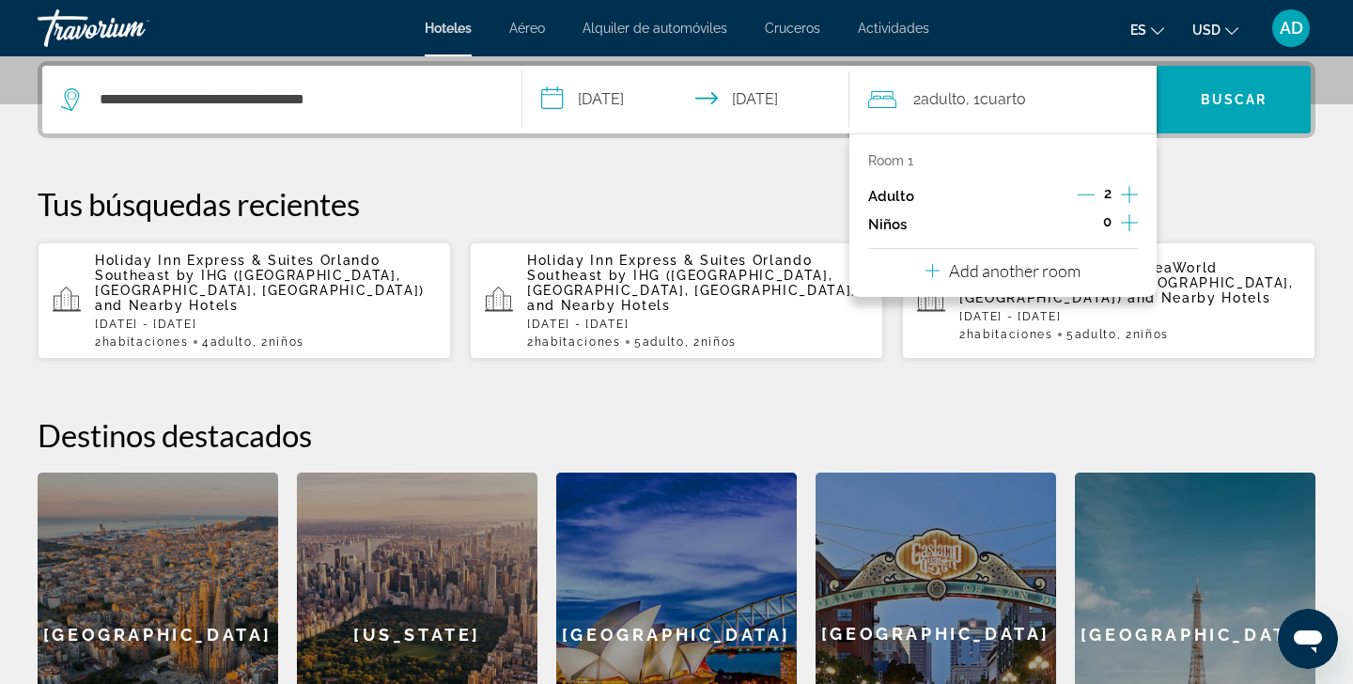
click at [1129, 193] on icon "Increment adults" at bounding box center [1129, 194] width 17 height 17
click at [1218, 111] on span "Search" at bounding box center [1233, 99] width 154 height 45
